Goal: Transaction & Acquisition: Purchase product/service

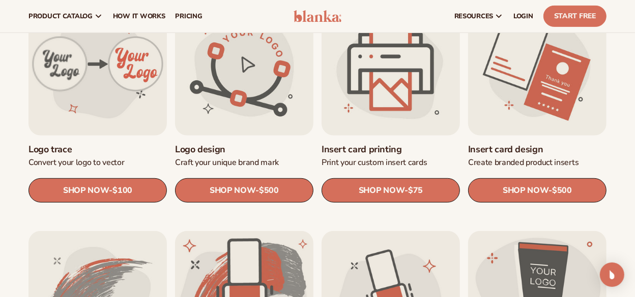
scroll to position [339, 0]
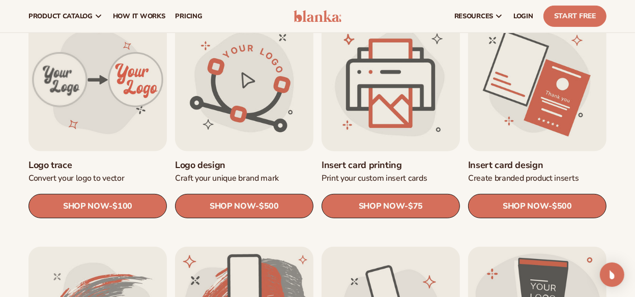
click at [392, 160] on link "Insert card printing" at bounding box center [390, 166] width 138 height 12
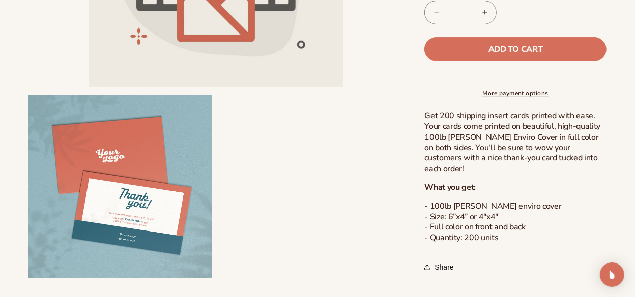
scroll to position [339, 0]
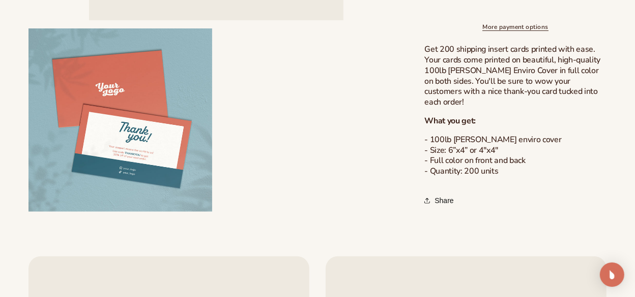
click at [28, 212] on button "Open media 2 in modal" at bounding box center [28, 212] width 0 height 0
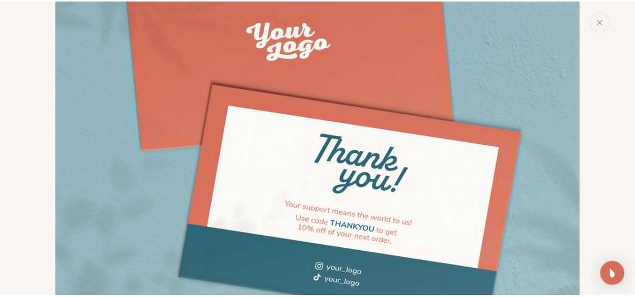
scroll to position [710, 0]
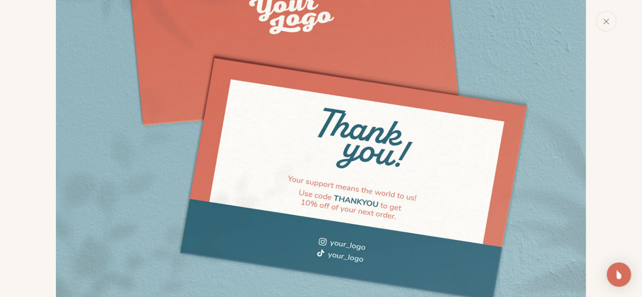
click at [609, 21] on icon "Close" at bounding box center [606, 21] width 7 height 7
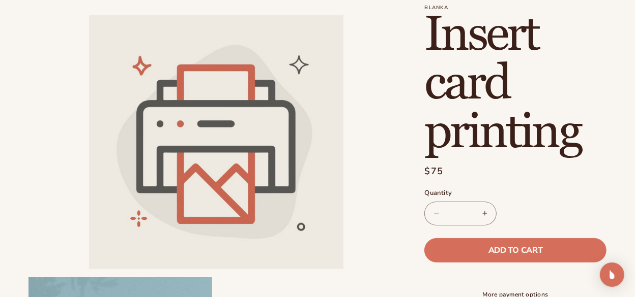
scroll to position [84, 0]
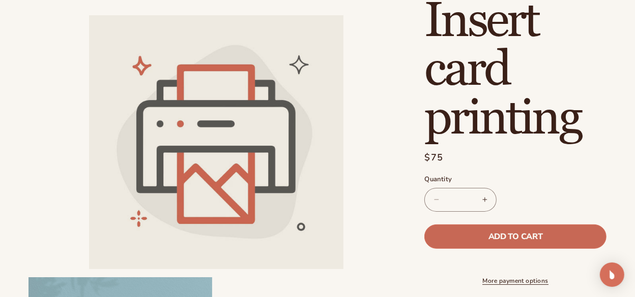
click at [520, 234] on span "Add to cart" at bounding box center [515, 237] width 54 height 8
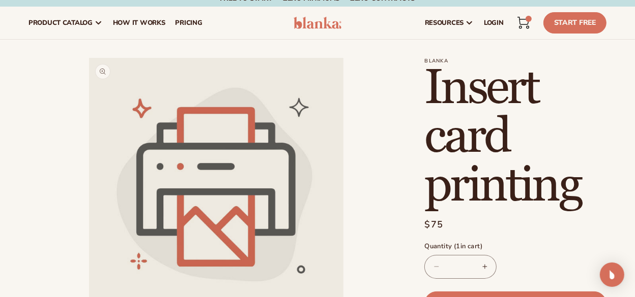
scroll to position [0, 0]
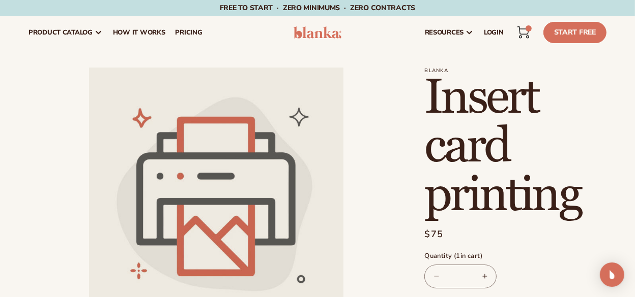
drag, startPoint x: 530, startPoint y: 35, endPoint x: 535, endPoint y: 46, distance: 12.5
click at [531, 36] on link "Cart 1 1 item" at bounding box center [523, 32] width 22 height 22
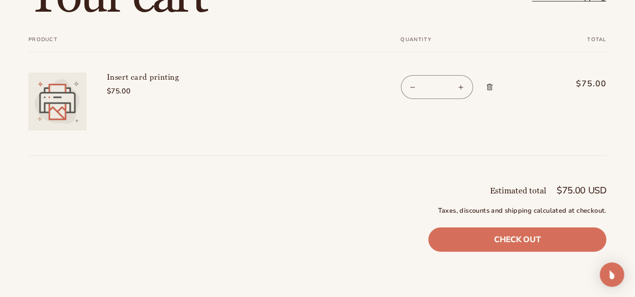
scroll to position [84, 0]
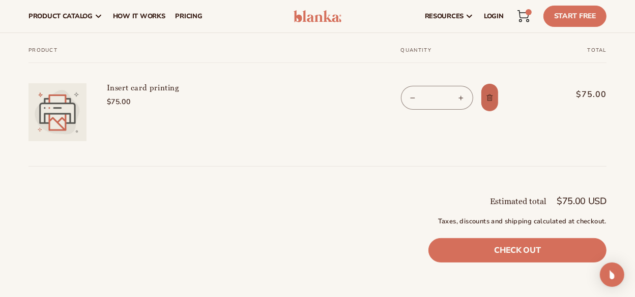
click at [486, 97] on icon "Remove Insert card printing" at bounding box center [490, 98] width 8 height 8
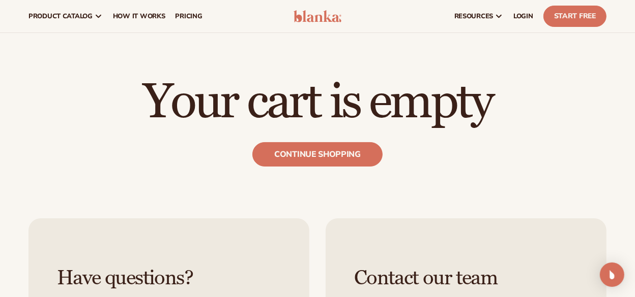
scroll to position [0, 0]
